Goal: Navigation & Orientation: Find specific page/section

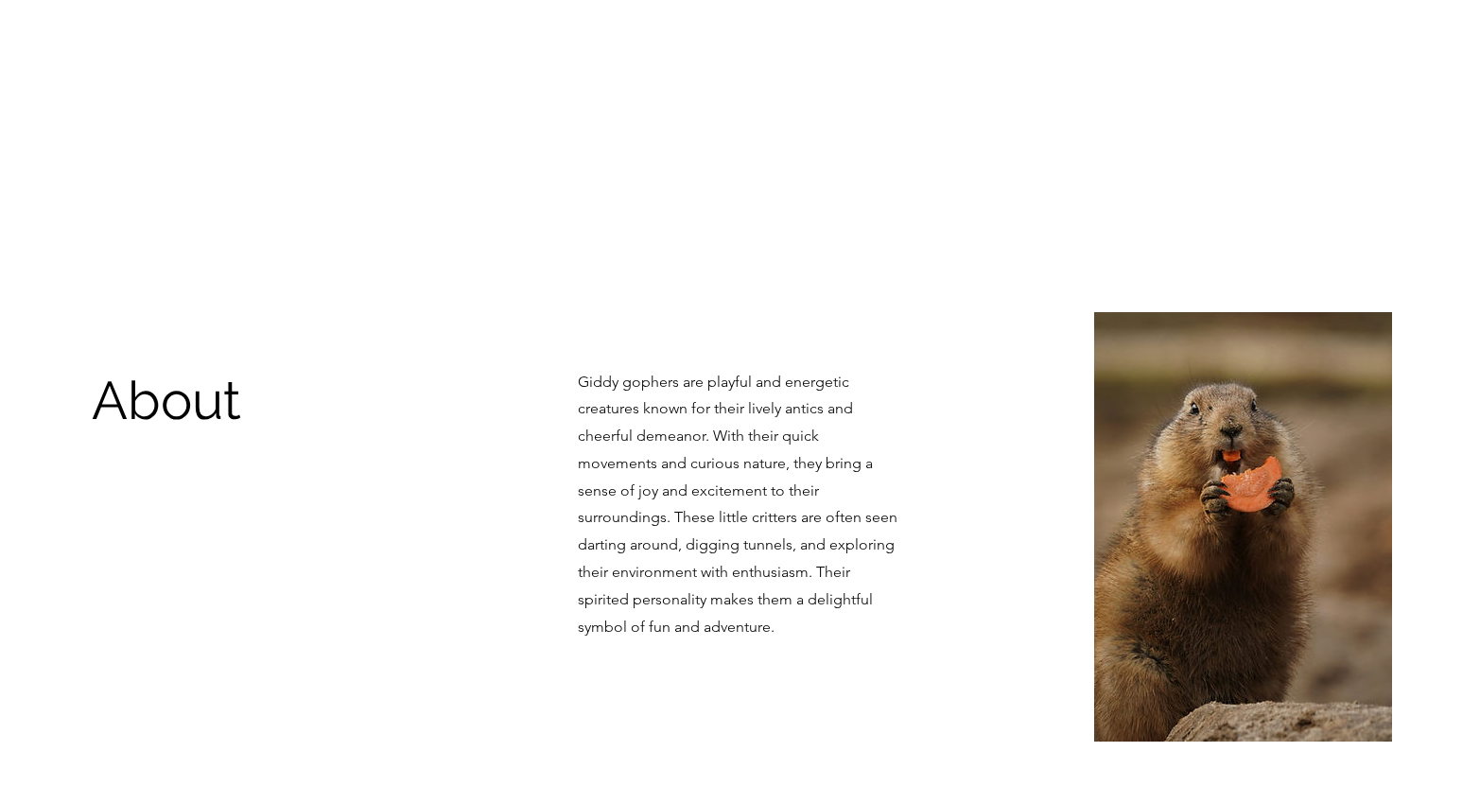
scroll to position [266, 0]
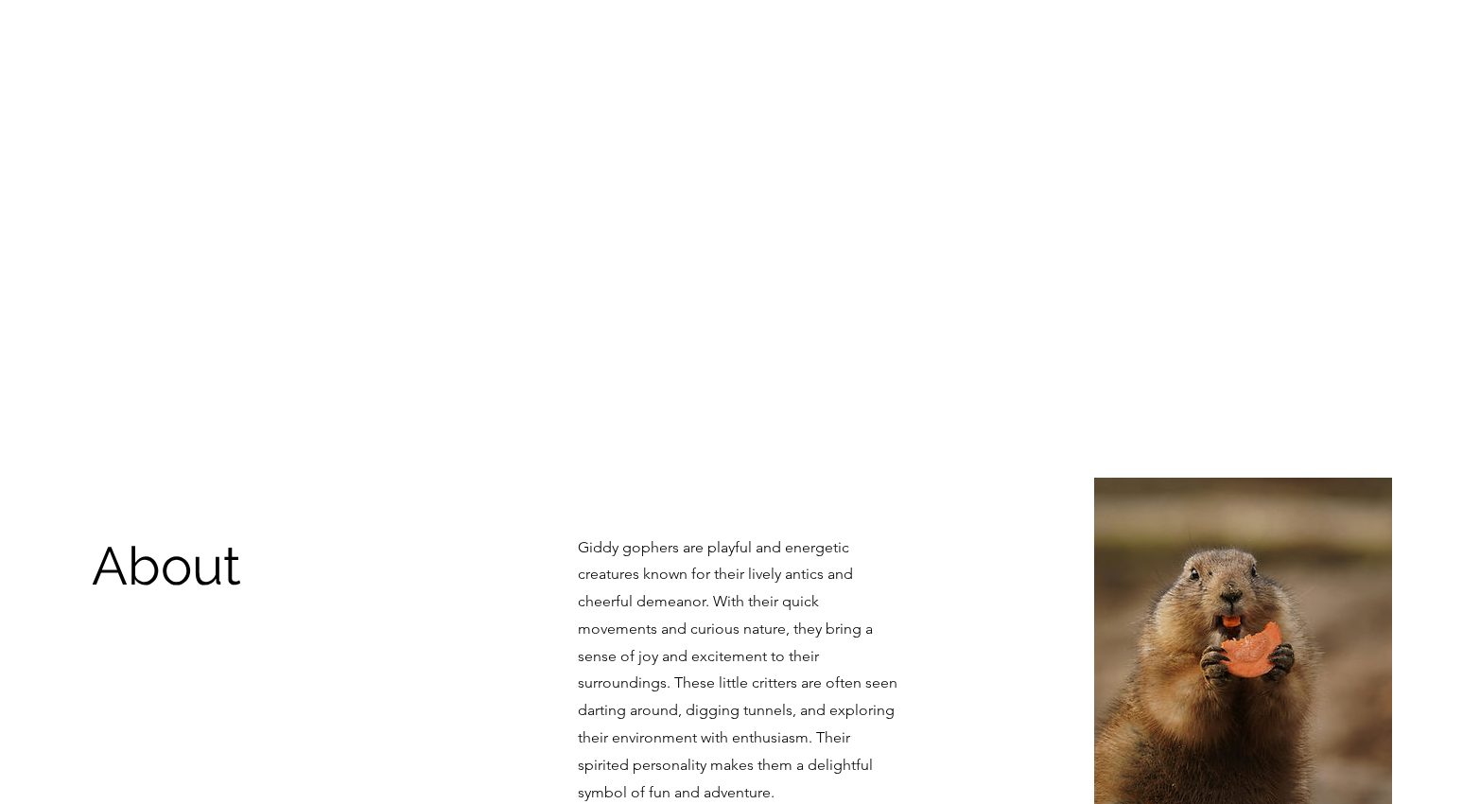
click at [684, 468] on div "main content" at bounding box center [740, 182] width 1480 height 590
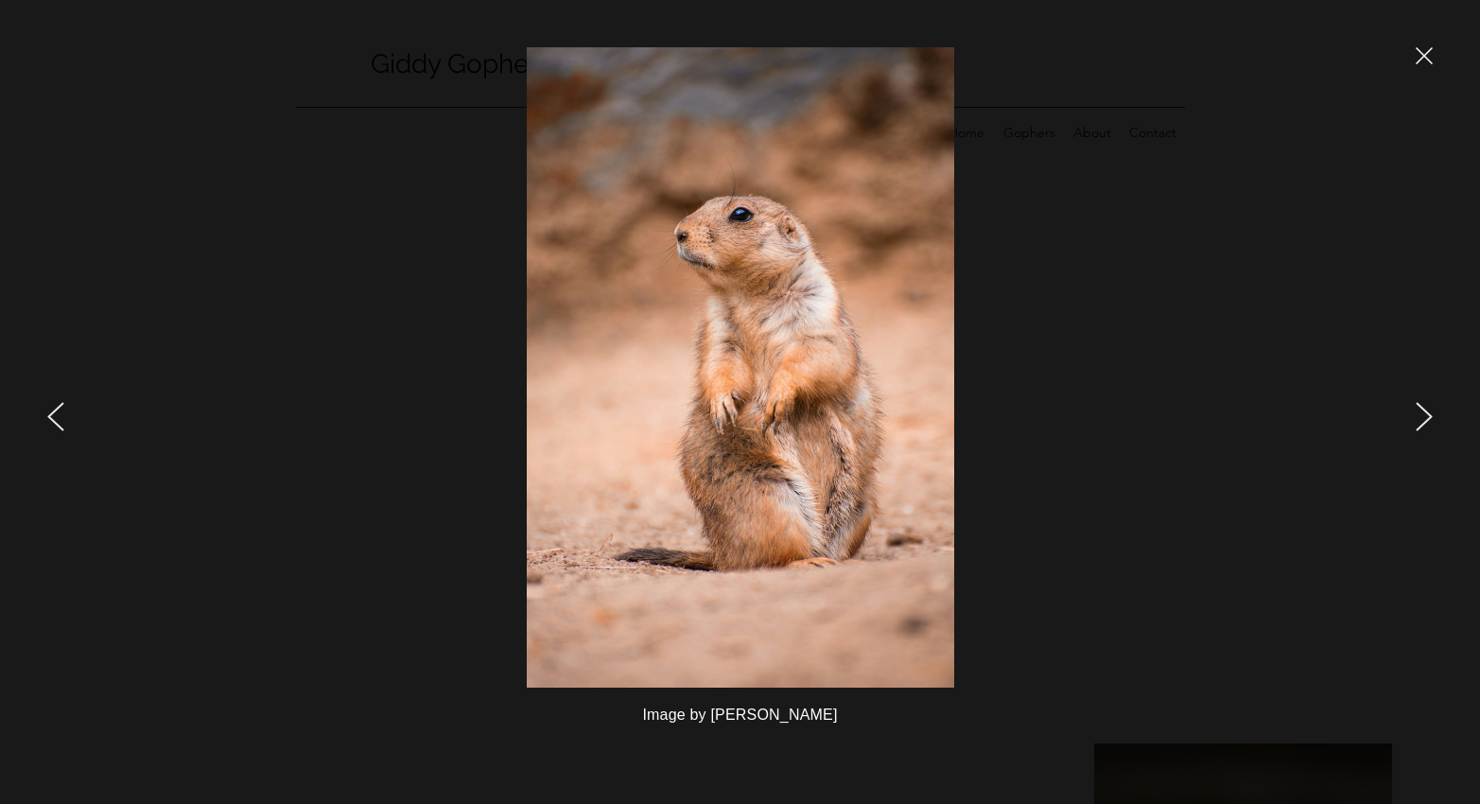
click at [1429, 52] on icon "close" at bounding box center [1424, 55] width 17 height 17
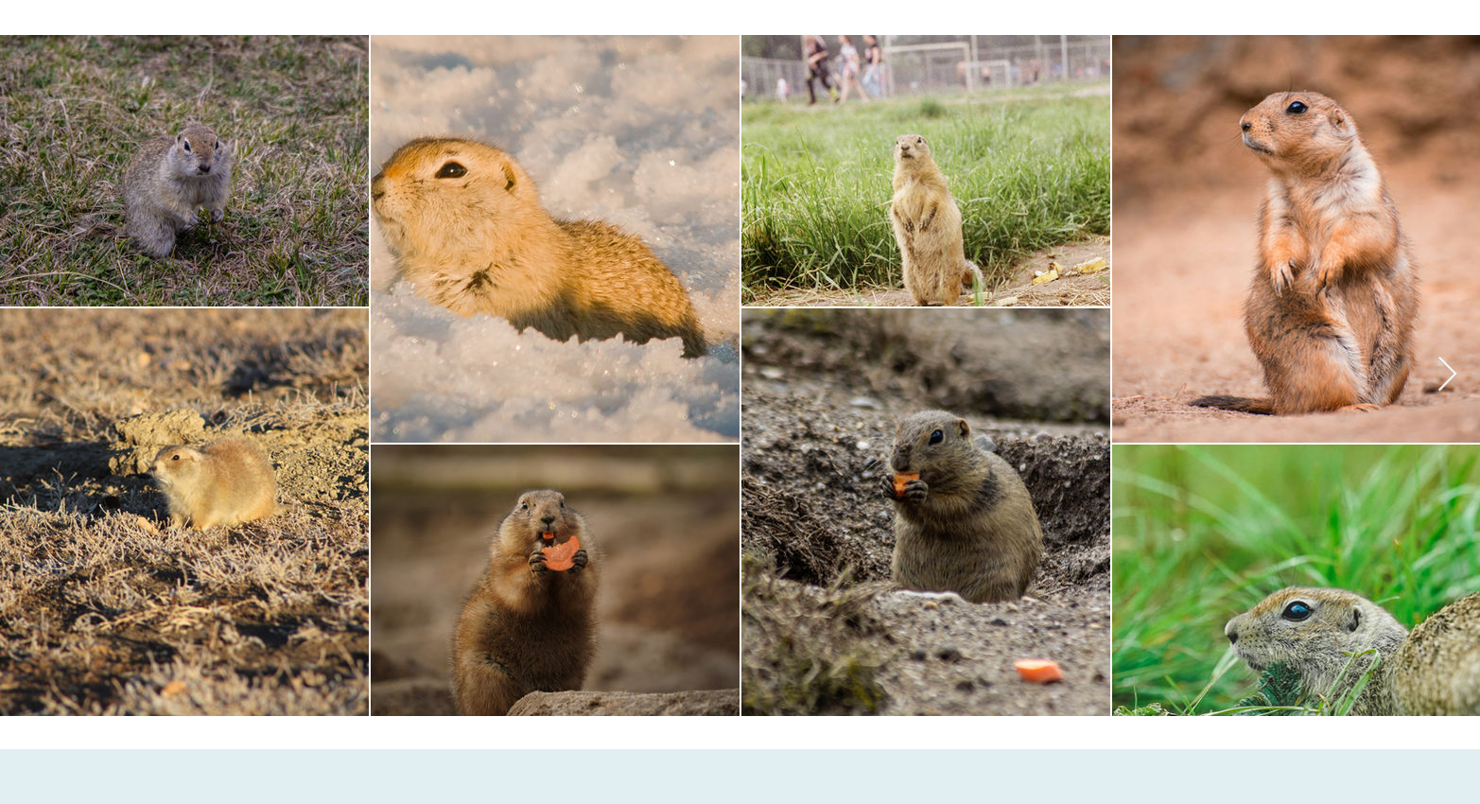
scroll to position [1068, 0]
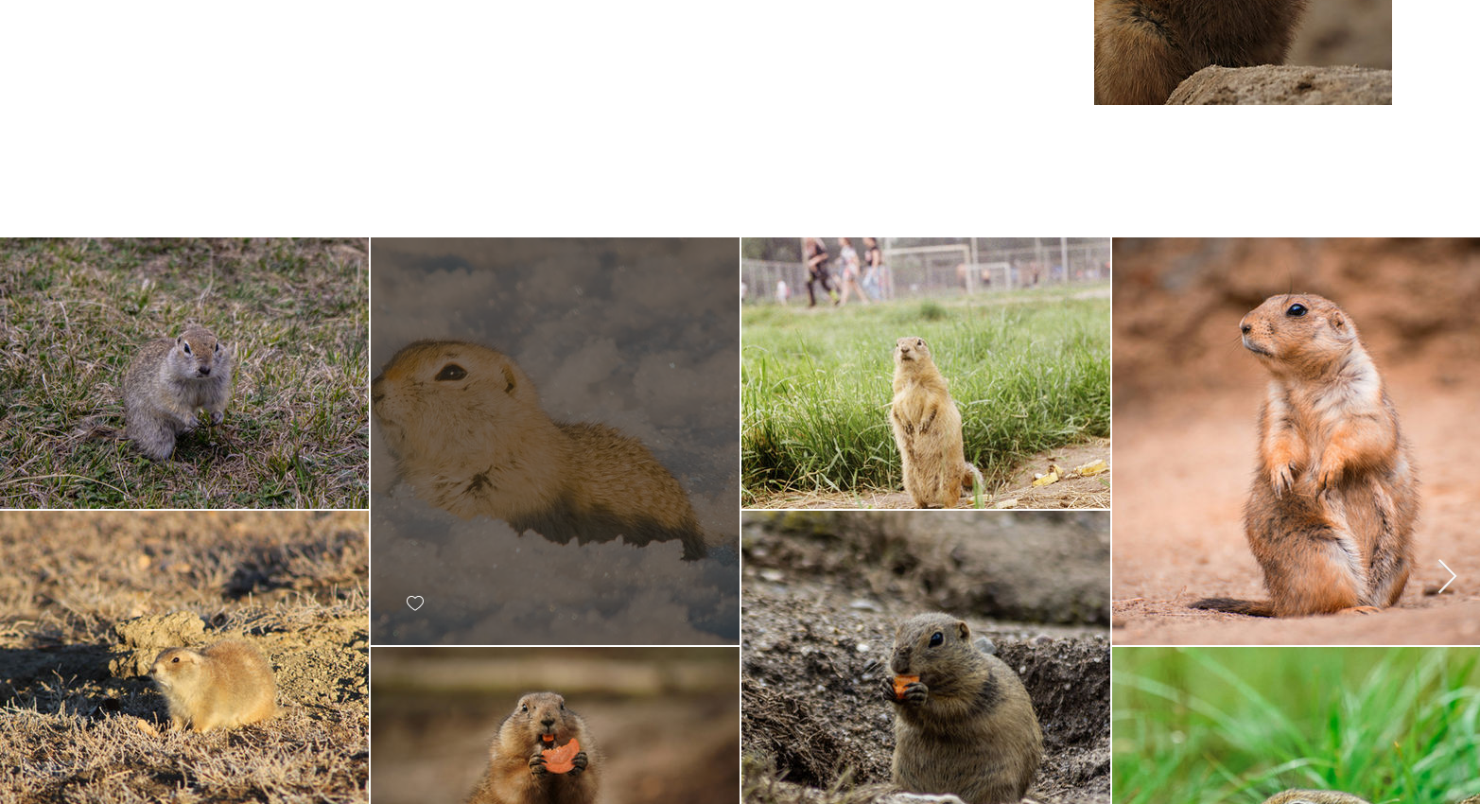
click at [509, 339] on div at bounding box center [555, 441] width 369 height 408
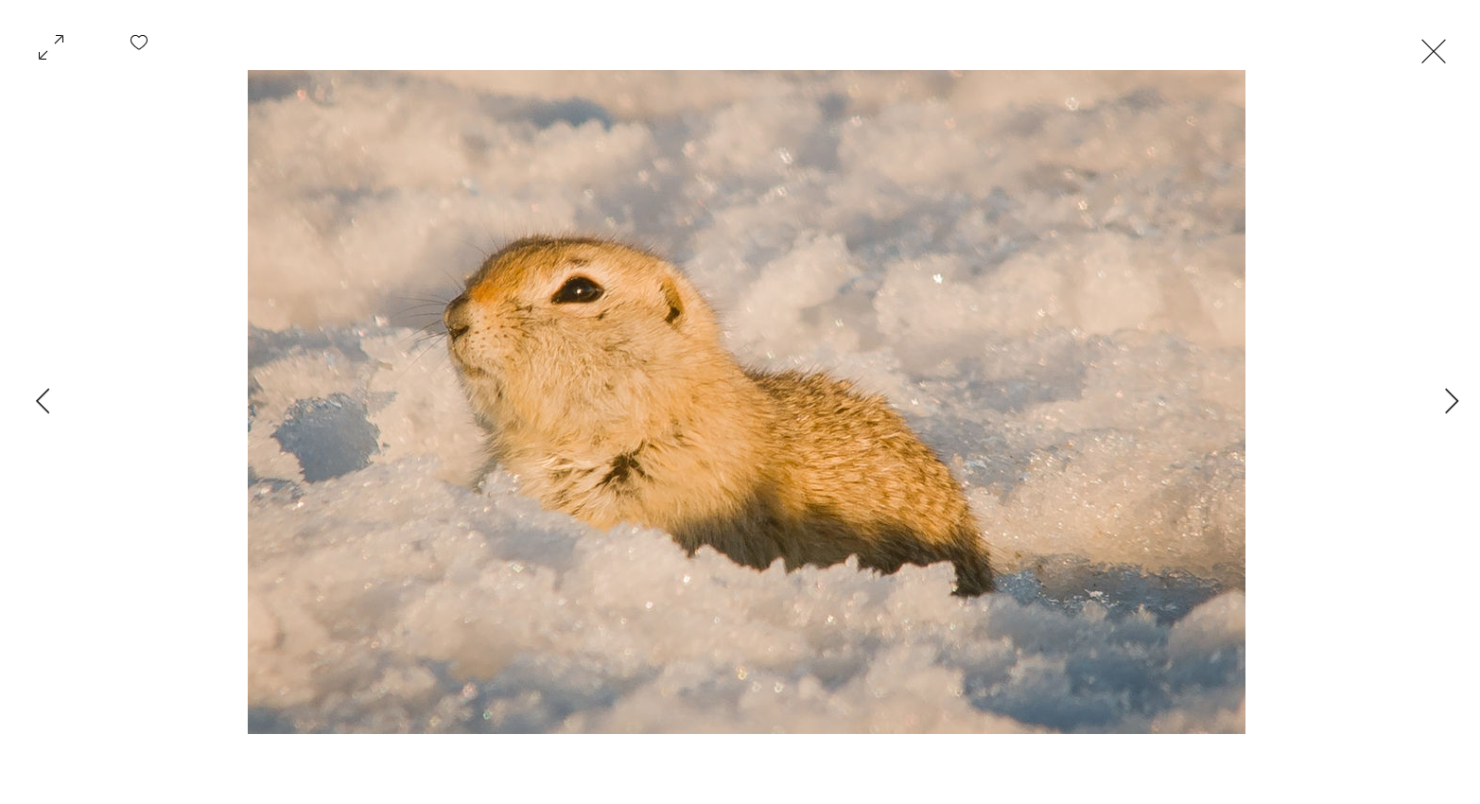
click at [1452, 52] on button "Exit expand mode" at bounding box center [1434, 49] width 36 height 42
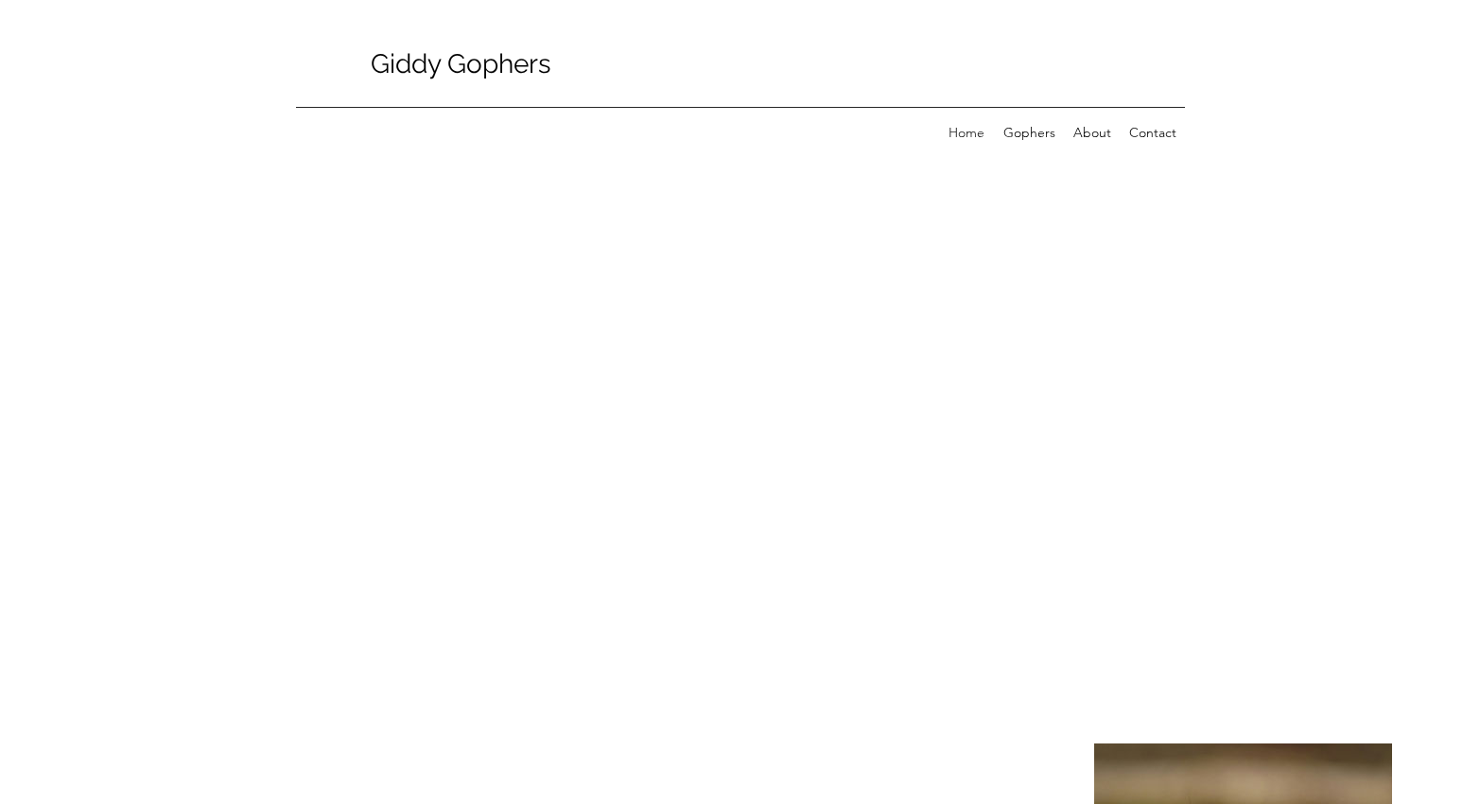
click at [466, 61] on span "Giddy Gophers" at bounding box center [461, 63] width 181 height 31
drag, startPoint x: 460, startPoint y: 78, endPoint x: 885, endPoint y: 136, distance: 429.4
click at [461, 78] on span "Giddy Gophers" at bounding box center [461, 63] width 181 height 31
click at [964, 132] on p "Home" at bounding box center [966, 132] width 55 height 28
